Goal: Browse casually

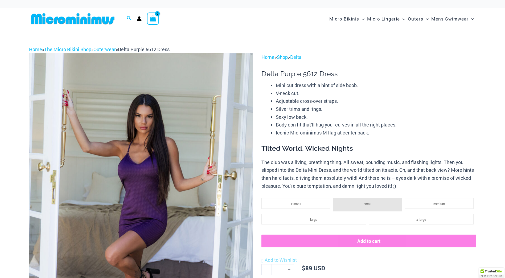
click at [66, 19] on img at bounding box center [73, 19] width 88 height 12
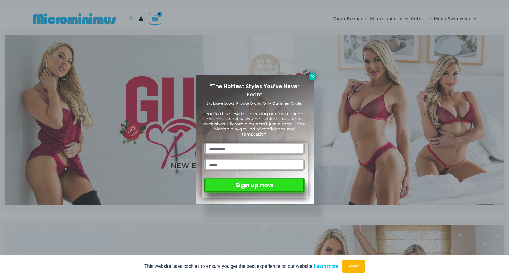
click at [315, 77] on button at bounding box center [312, 76] width 7 height 7
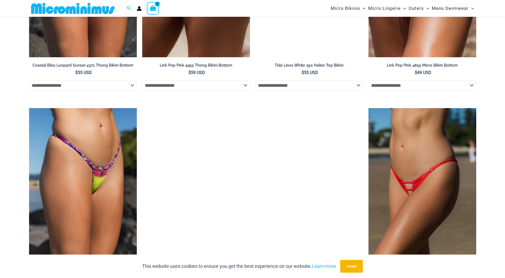
scroll to position [1726, 0]
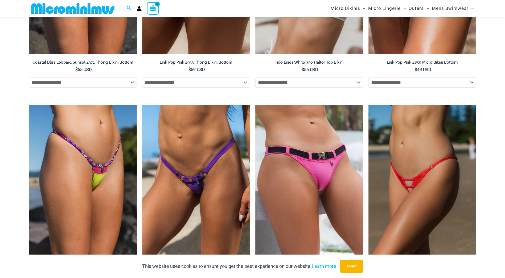
click at [99, 11] on img at bounding box center [73, 8] width 88 height 12
